Goal: Task Accomplishment & Management: Complete application form

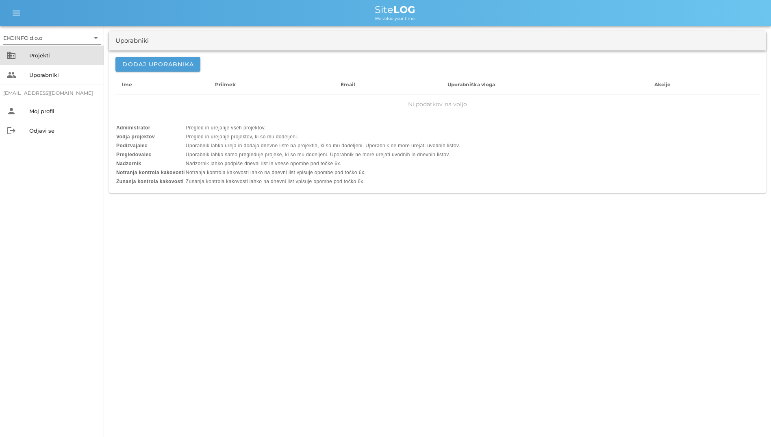
click at [34, 64] on div "business Projekti" at bounding box center [52, 56] width 104 height 20
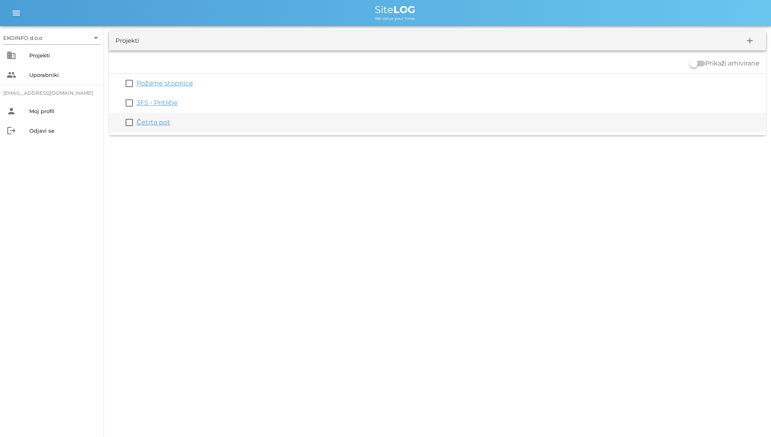
click at [156, 123] on link "Četrta pot" at bounding box center [154, 122] width 34 height 8
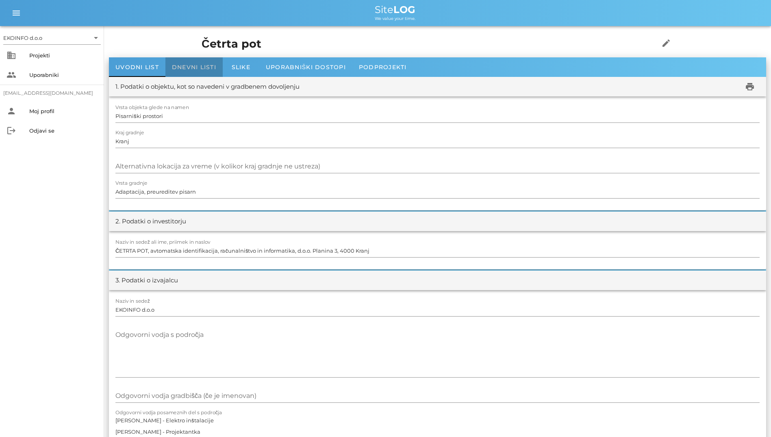
click at [178, 74] on div "Dnevni listi" at bounding box center [193, 67] width 57 height 20
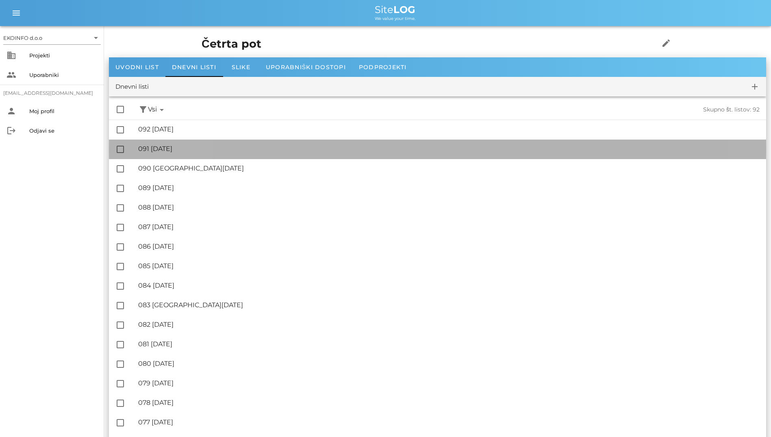
click at [186, 144] on div "🔏 091 [DATE] ✓ Podpisal: Nadzornik ✓ Podpisal: Sestavljalec ✓ Podpisal: Odgovor…" at bounding box center [449, 149] width 622 height 18
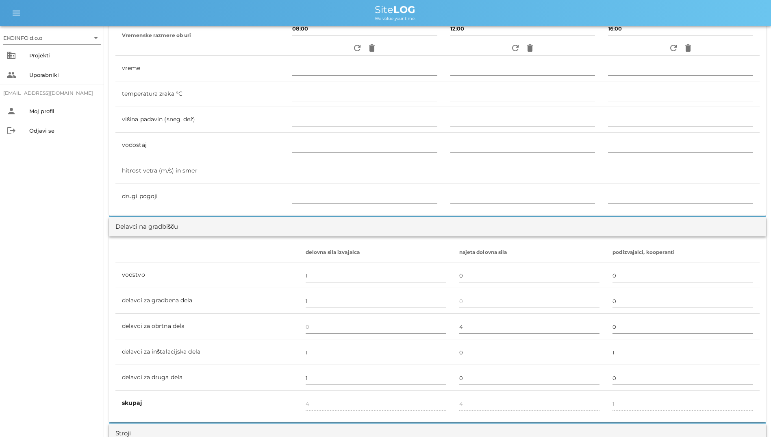
scroll to position [122, 0]
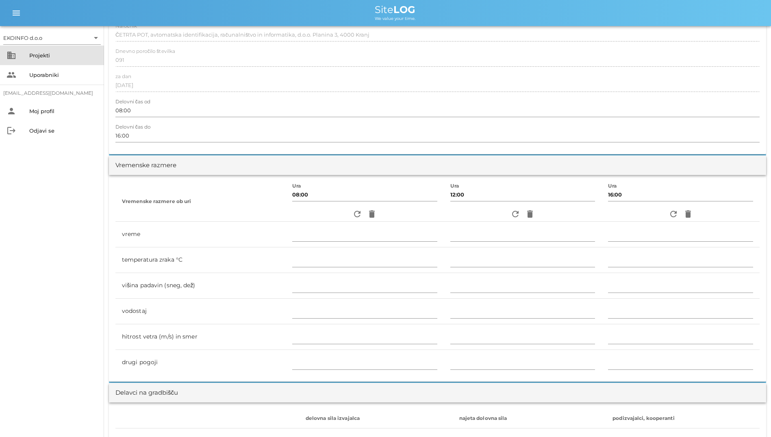
click at [53, 56] on div "Projekti" at bounding box center [63, 55] width 68 height 7
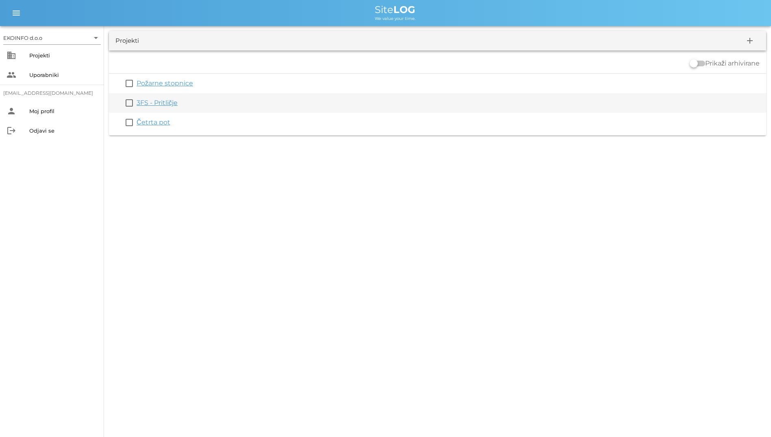
click at [151, 102] on link "3FS - Pritličje" at bounding box center [157, 103] width 41 height 8
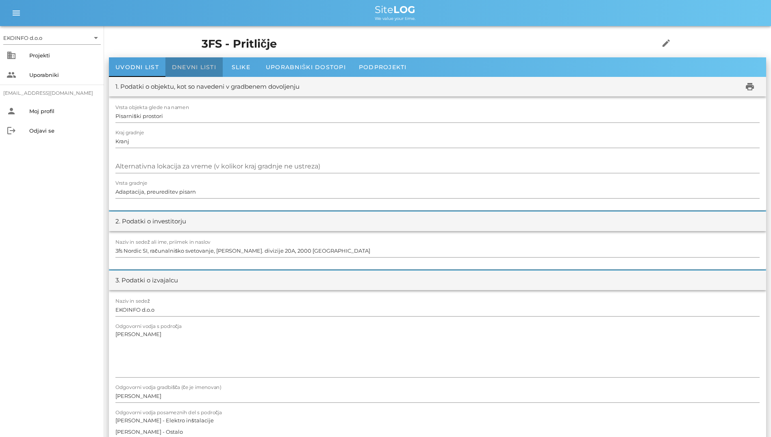
click at [193, 61] on div "Dnevni listi" at bounding box center [193, 67] width 57 height 20
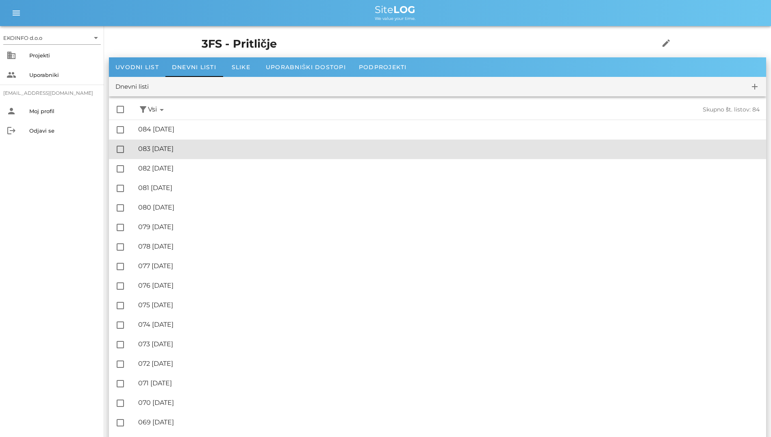
click at [204, 150] on div "🔏 083 [DATE]" at bounding box center [449, 149] width 622 height 8
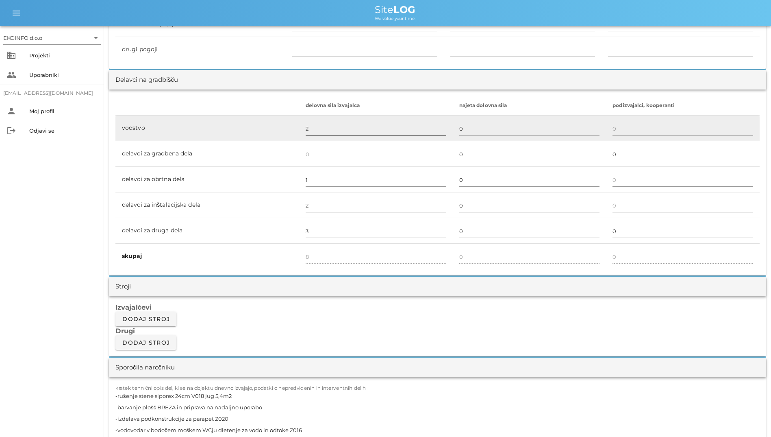
scroll to position [569, 0]
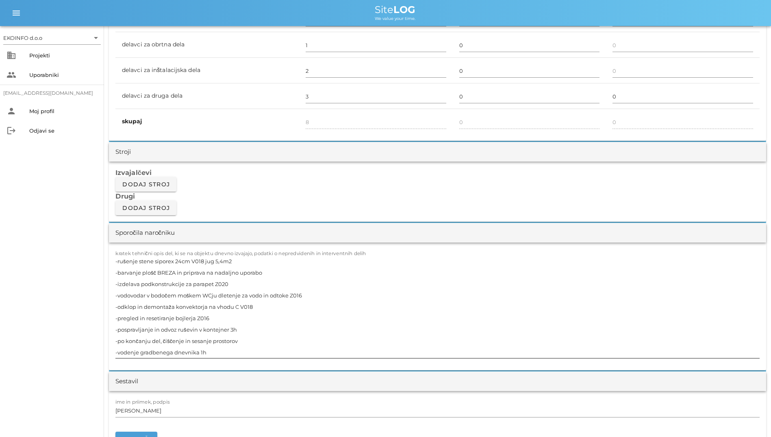
click at [303, 294] on textarea "-rušenje stene siporex 24cm V018 jug 5,4m2 -barvanje plošč BREZA in priprava na…" at bounding box center [437, 306] width 644 height 102
click at [193, 270] on textarea "-rušenje stene siporex 24cm V018 jug 5,4m2 -barvanje plošč BREZA in priprava na…" at bounding box center [437, 306] width 644 height 102
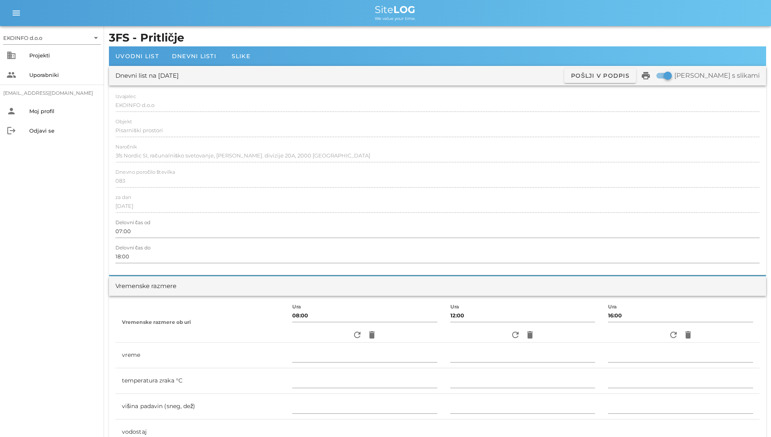
scroll to position [0, 0]
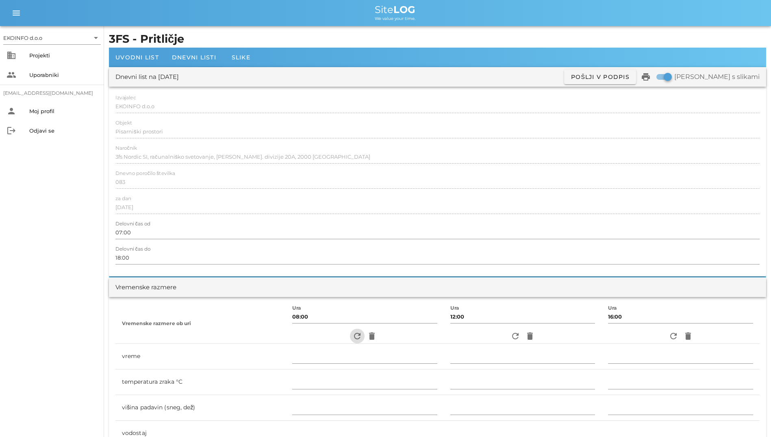
click at [352, 339] on icon "refresh" at bounding box center [357, 336] width 10 height 10
type input "pretežno oblačno"
type input "15"
type input "0"
type input "0.83 m/s [PERSON_NAME]"
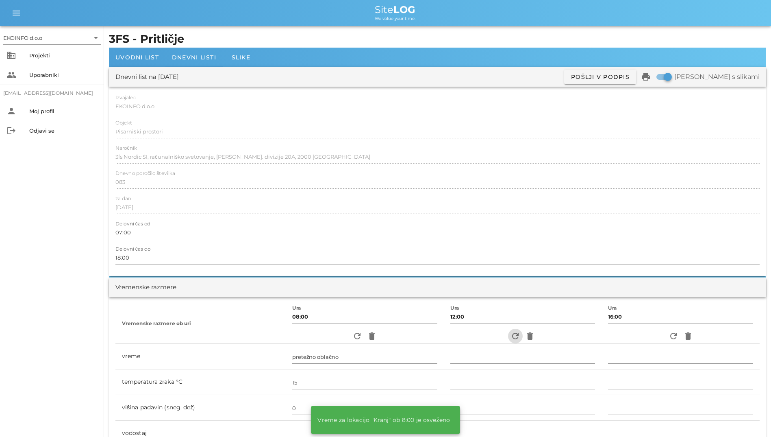
click at [511, 337] on icon "refresh" at bounding box center [516, 336] width 10 height 10
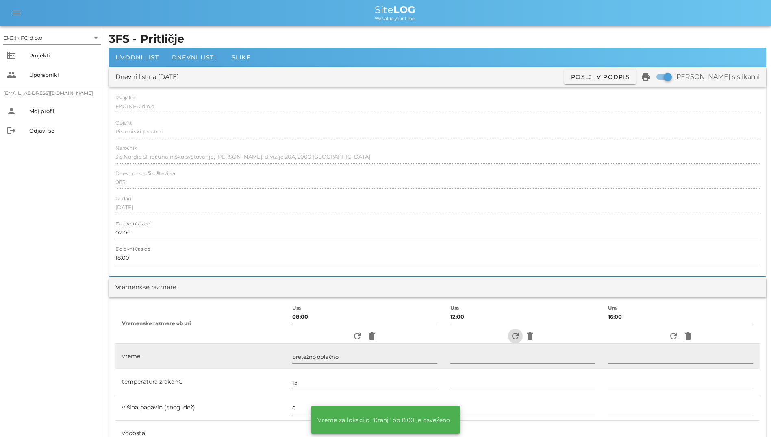
type input "delno oblačno"
type input "19"
type input "0"
type input "1.39 m/s [PERSON_NAME] JV"
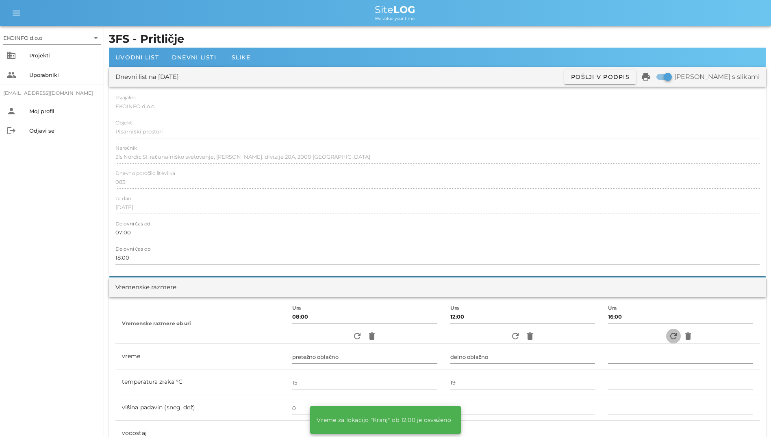
click at [670, 334] on icon "refresh" at bounding box center [674, 336] width 10 height 10
type input "delno oblačno"
type input "18"
type input "0"
type input "3.06 m/s šibek JV"
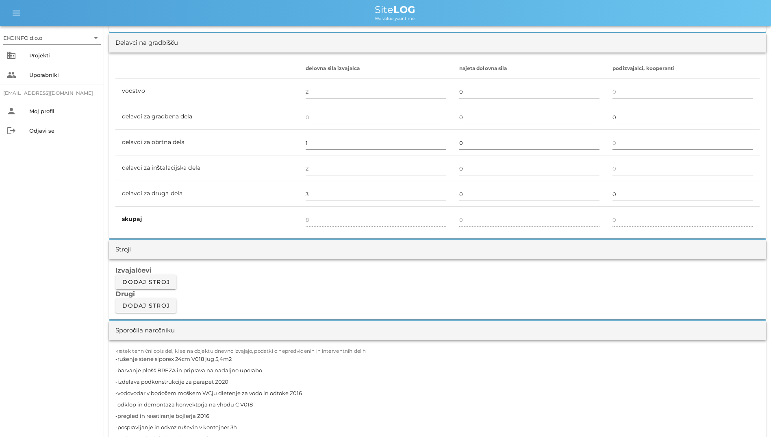
scroll to position [675, 0]
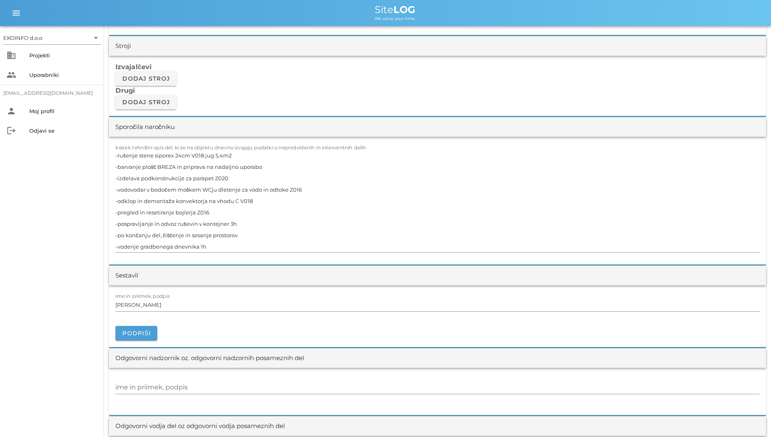
click at [49, 218] on div "EKOINFO d.o.o arrow_drop_down business Projekti people Uporabniki [EMAIL_ADDRES…" at bounding box center [52, 231] width 104 height 411
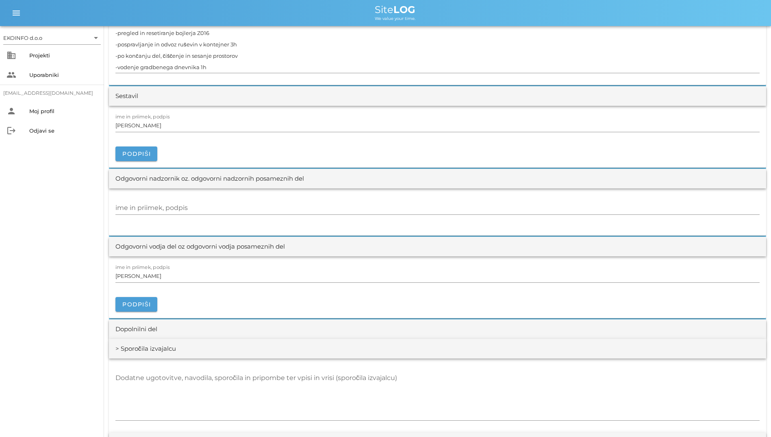
scroll to position [715, 0]
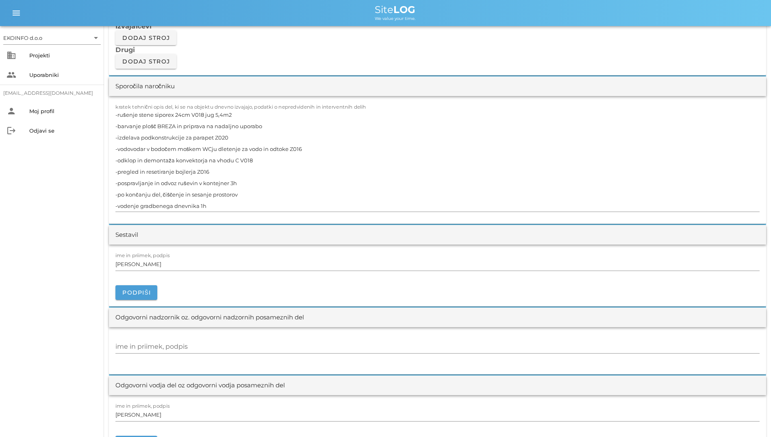
click at [17, 243] on div "EKOINFO d.o.o arrow_drop_down business Projekti people Uporabniki [EMAIL_ADDRES…" at bounding box center [52, 231] width 104 height 411
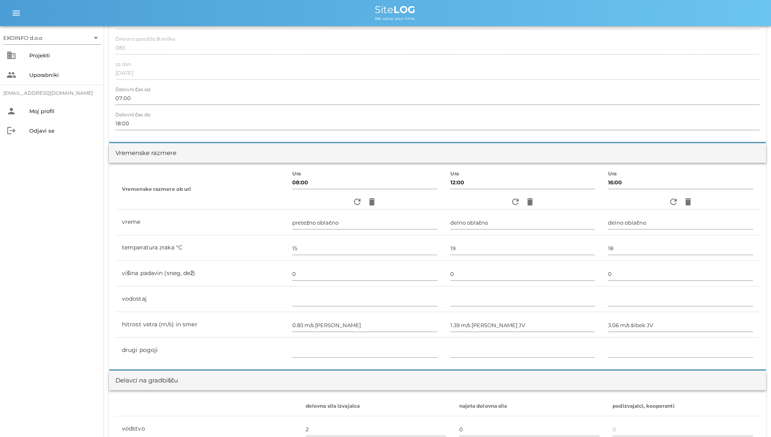
scroll to position [106, 0]
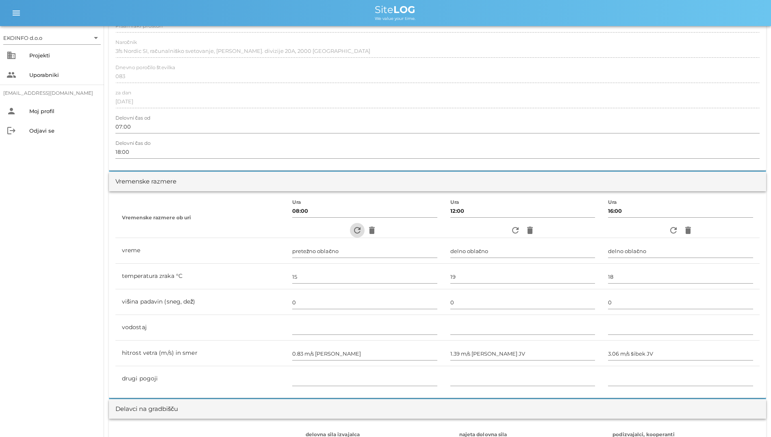
click at [352, 228] on icon "refresh" at bounding box center [357, 230] width 10 height 10
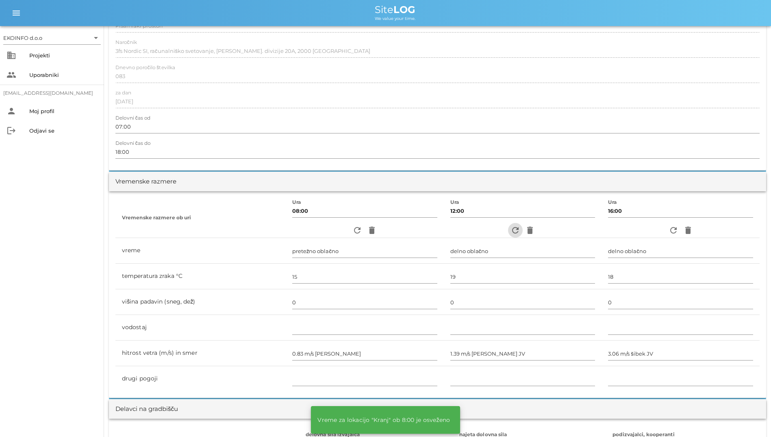
click at [513, 226] on icon "refresh" at bounding box center [516, 230] width 10 height 10
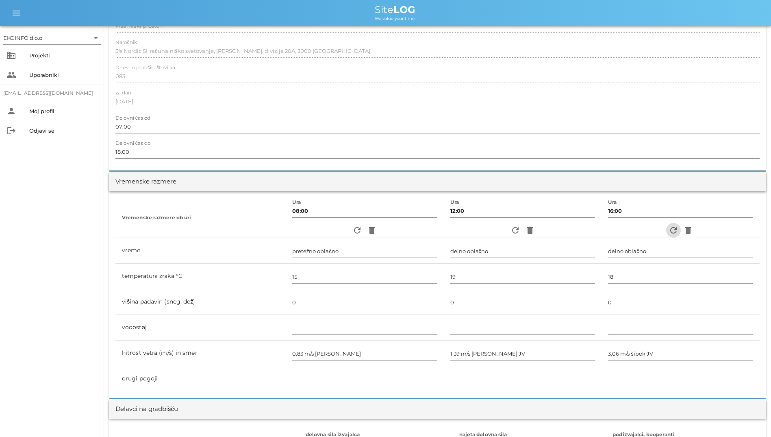
click at [671, 229] on icon "refresh" at bounding box center [674, 230] width 10 height 10
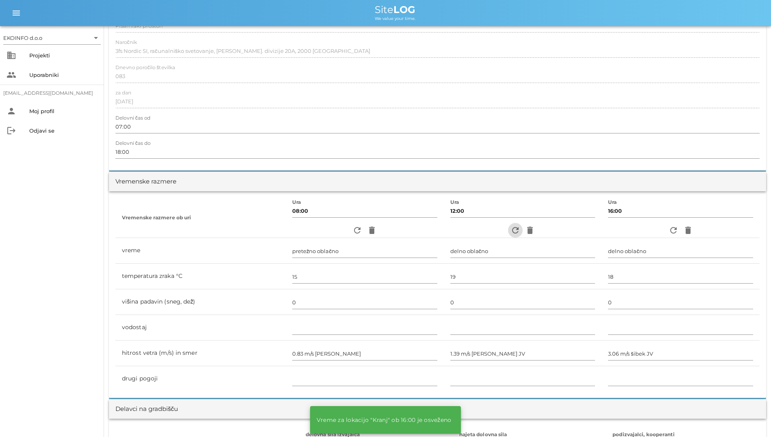
click at [516, 226] on icon "refresh" at bounding box center [516, 230] width 10 height 10
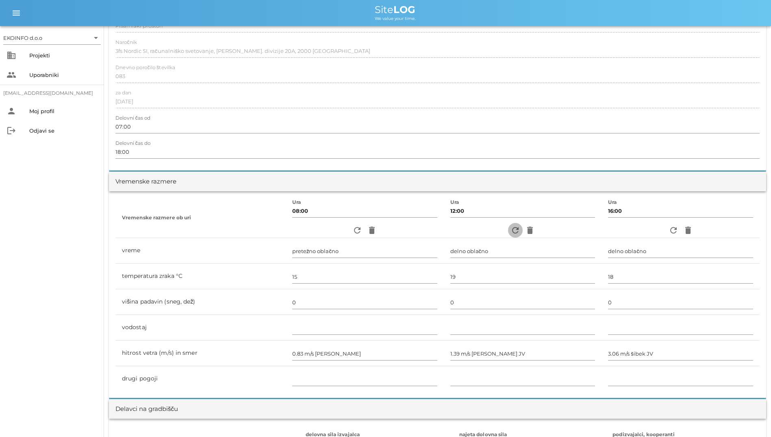
click at [516, 226] on icon "refresh" at bounding box center [516, 230] width 10 height 10
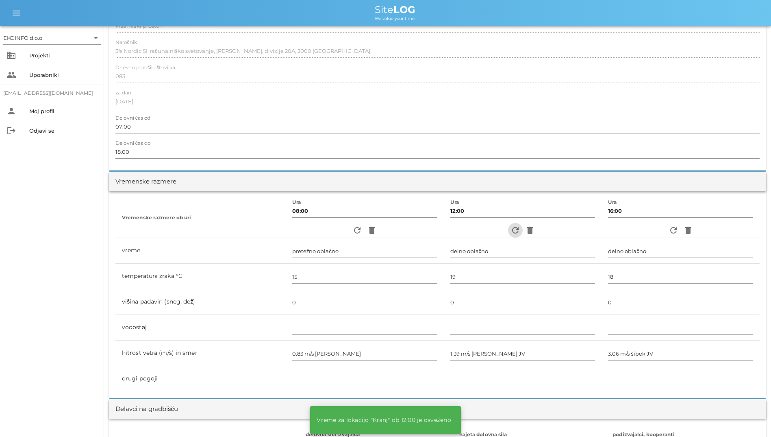
click at [516, 226] on icon "refresh" at bounding box center [516, 230] width 10 height 10
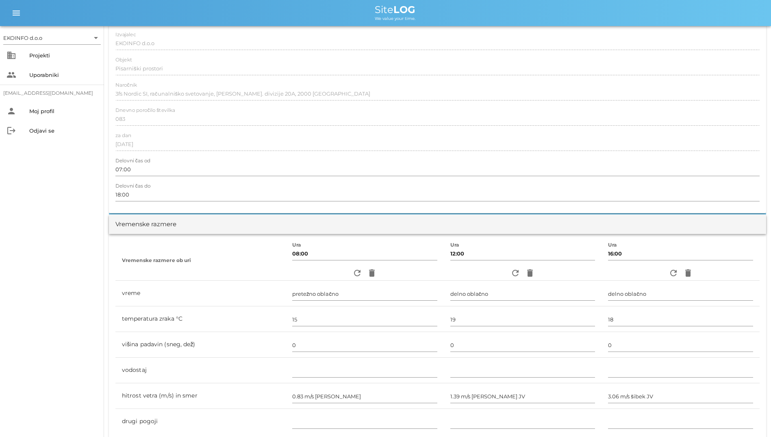
scroll to position [244, 0]
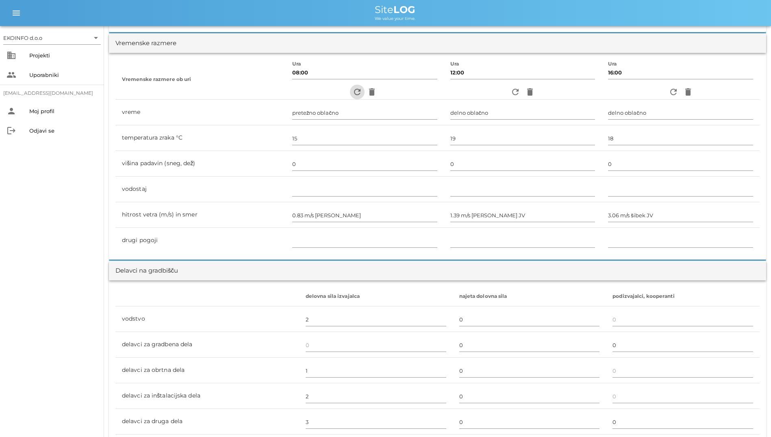
click at [352, 88] on icon "refresh" at bounding box center [357, 92] width 10 height 10
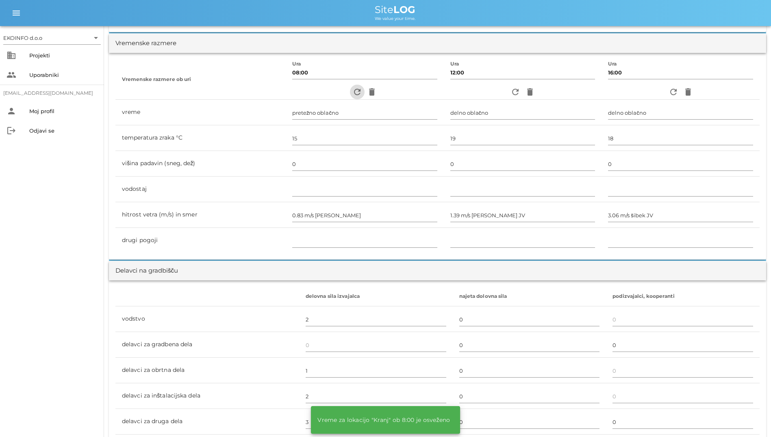
click at [352, 88] on icon "refresh" at bounding box center [357, 92] width 10 height 10
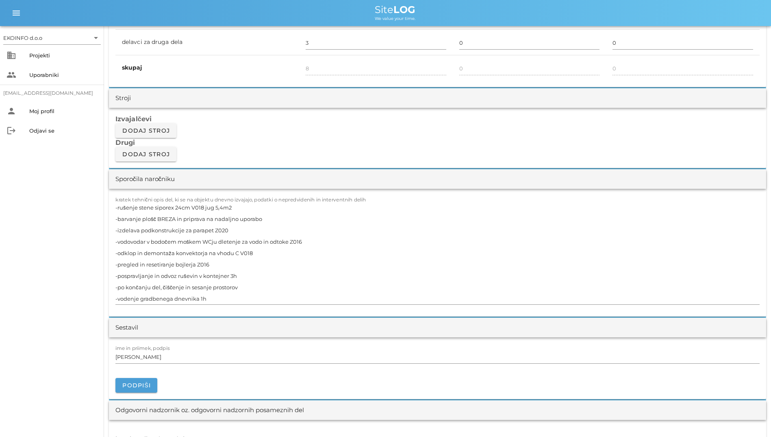
scroll to position [691, 0]
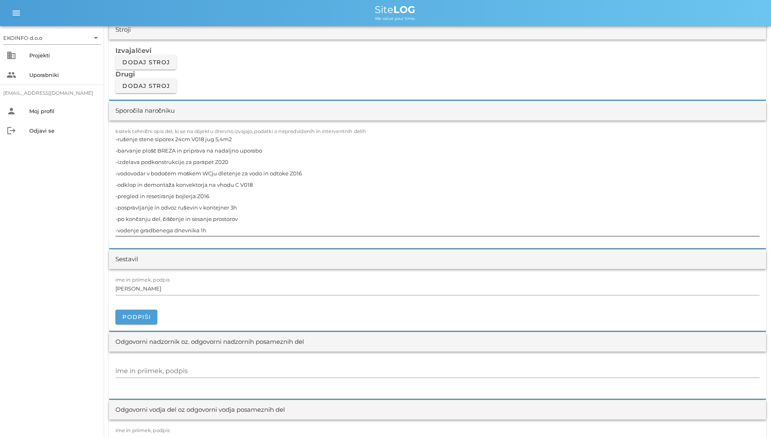
click at [368, 143] on textarea "-rušenje stene siporex 24cm V018 jug 5,4m2 -barvanje plošč BREZA in priprava na…" at bounding box center [437, 184] width 644 height 102
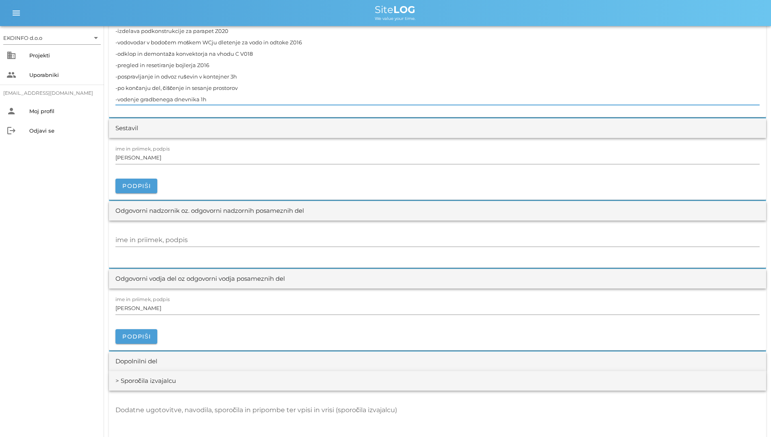
scroll to position [854, 0]
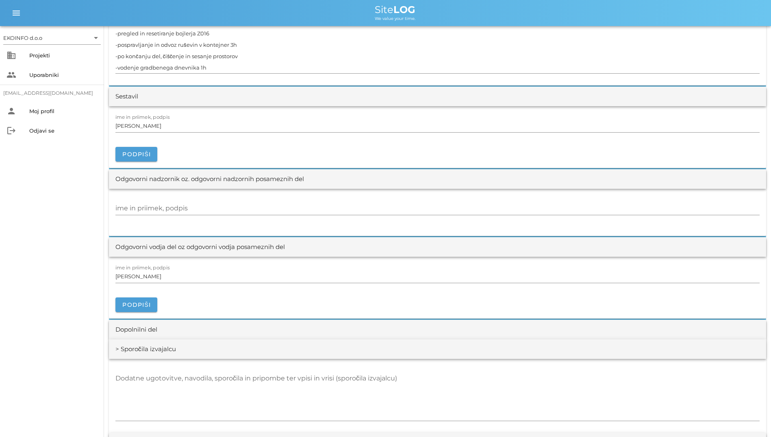
click at [32, 209] on div "EKOINFO d.o.o arrow_drop_down business Projekti people Uporabniki [EMAIL_ADDRES…" at bounding box center [52, 231] width 104 height 411
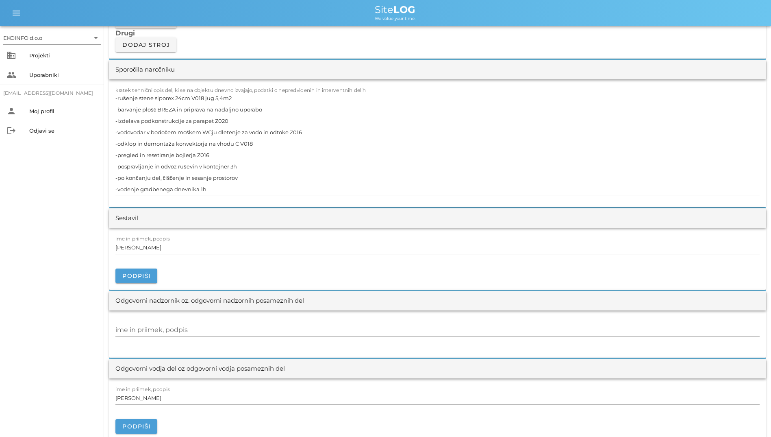
scroll to position [732, 0]
click at [291, 190] on textarea "-rušenje stene siporex 24cm V018 jug 5,4m2 -barvanje plošč BREZA in priprava na…" at bounding box center [437, 144] width 644 height 102
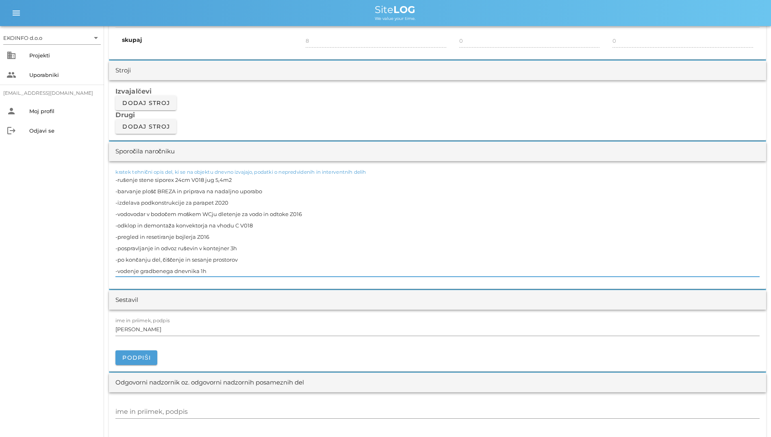
scroll to position [569, 0]
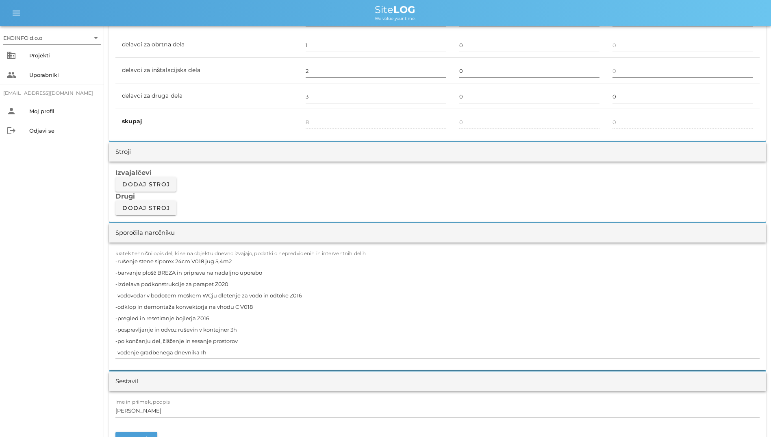
click at [9, 210] on div "EKOINFO d.o.o arrow_drop_down business Projekti people Uporabniki [EMAIL_ADDRES…" at bounding box center [52, 231] width 104 height 411
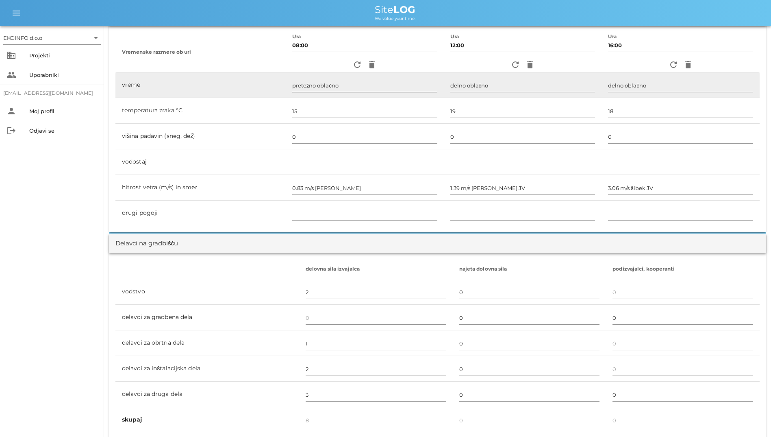
scroll to position [163, 0]
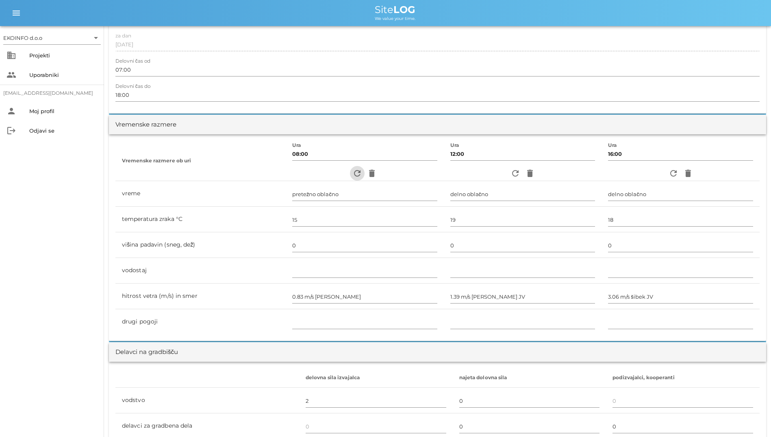
click at [350, 172] on span "refresh" at bounding box center [357, 173] width 15 height 10
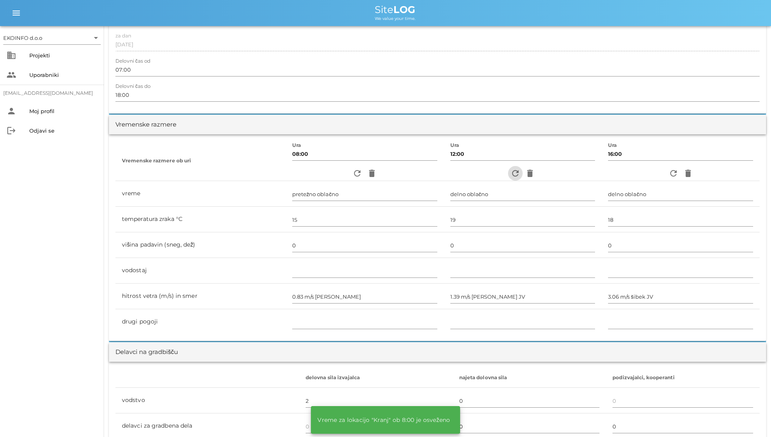
click at [515, 172] on icon "refresh" at bounding box center [516, 173] width 10 height 10
click at [669, 167] on button "refresh" at bounding box center [673, 173] width 15 height 15
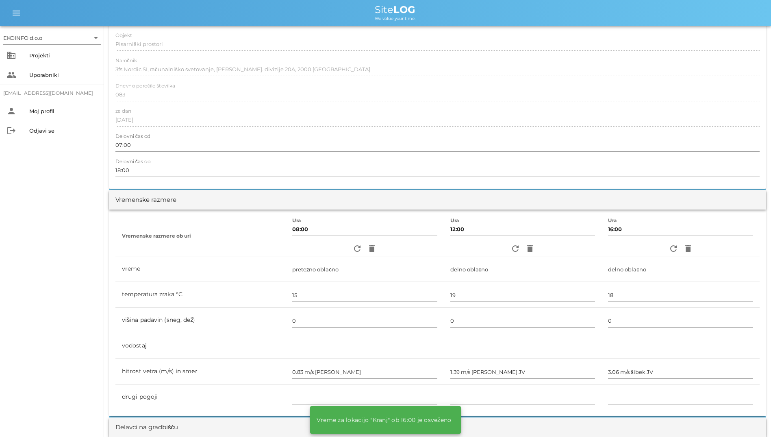
scroll to position [0, 0]
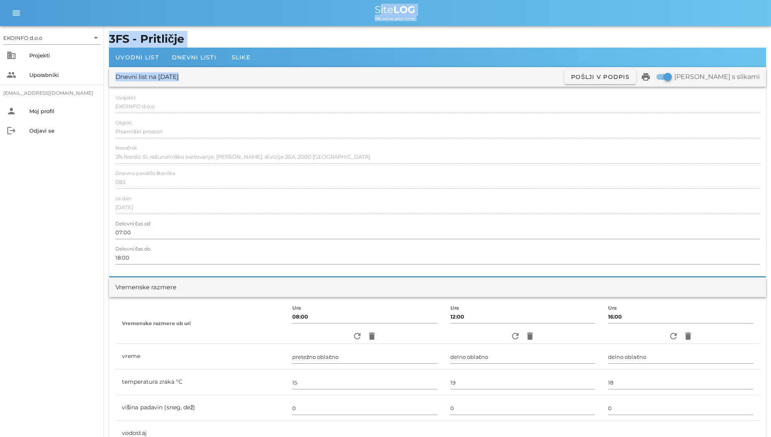
drag, startPoint x: 467, startPoint y: 82, endPoint x: 216, endPoint y: 7, distance: 261.7
drag, startPoint x: 216, startPoint y: 7, endPoint x: 161, endPoint y: 9, distance: 54.5
click at [161, 9] on div "Site LOG" at bounding box center [395, 10] width 739 height 10
click at [205, 7] on div "Site LOG" at bounding box center [395, 10] width 739 height 10
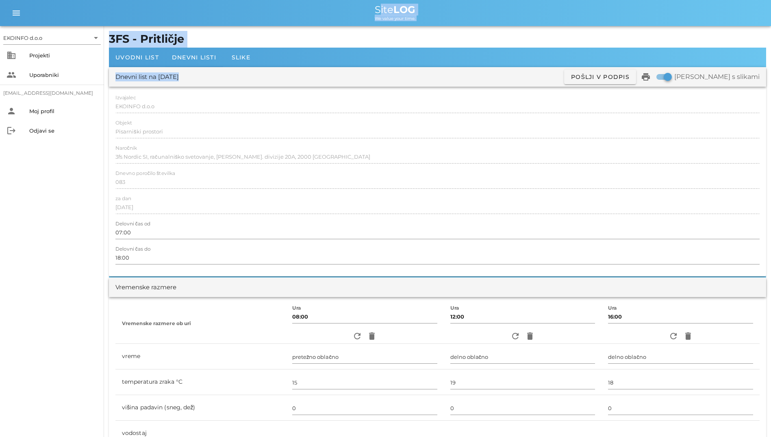
click at [380, 6] on span "Site LOG" at bounding box center [395, 10] width 41 height 12
click at [385, 9] on span "Site LOG" at bounding box center [395, 10] width 41 height 12
click at [39, 287] on div "EKOINFO d.o.o arrow_drop_down business Projekti people Uporabniki [EMAIL_ADDRES…" at bounding box center [52, 231] width 104 height 411
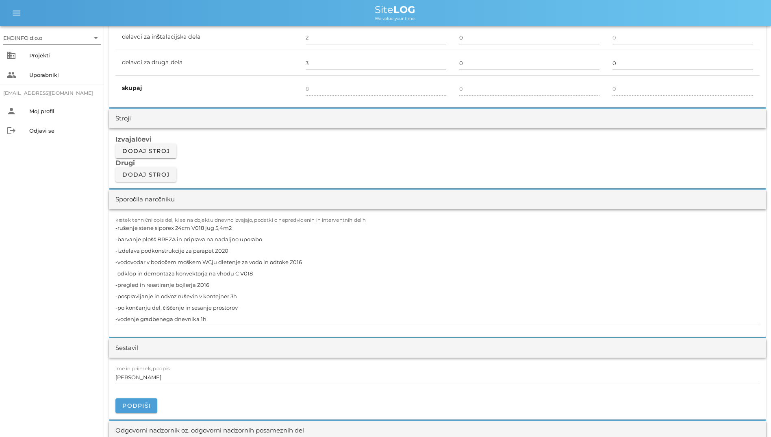
scroll to position [732, 0]
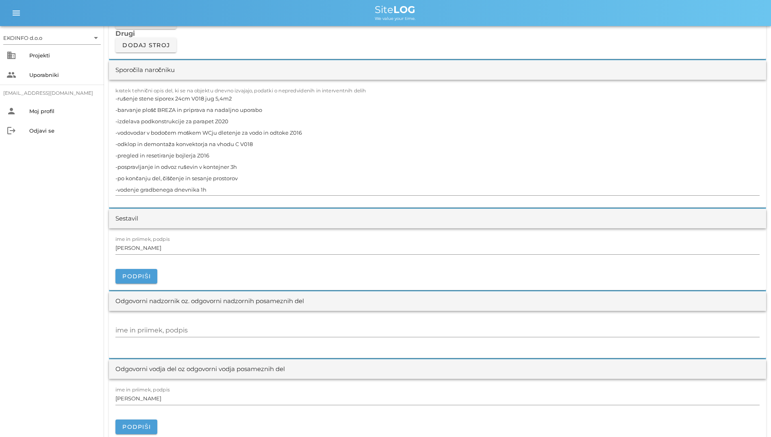
click at [48, 329] on div "EKOINFO d.o.o arrow_drop_down business Projekti people Uporabniki [EMAIL_ADDRES…" at bounding box center [52, 231] width 104 height 411
